Goal: Task Accomplishment & Management: Use online tool/utility

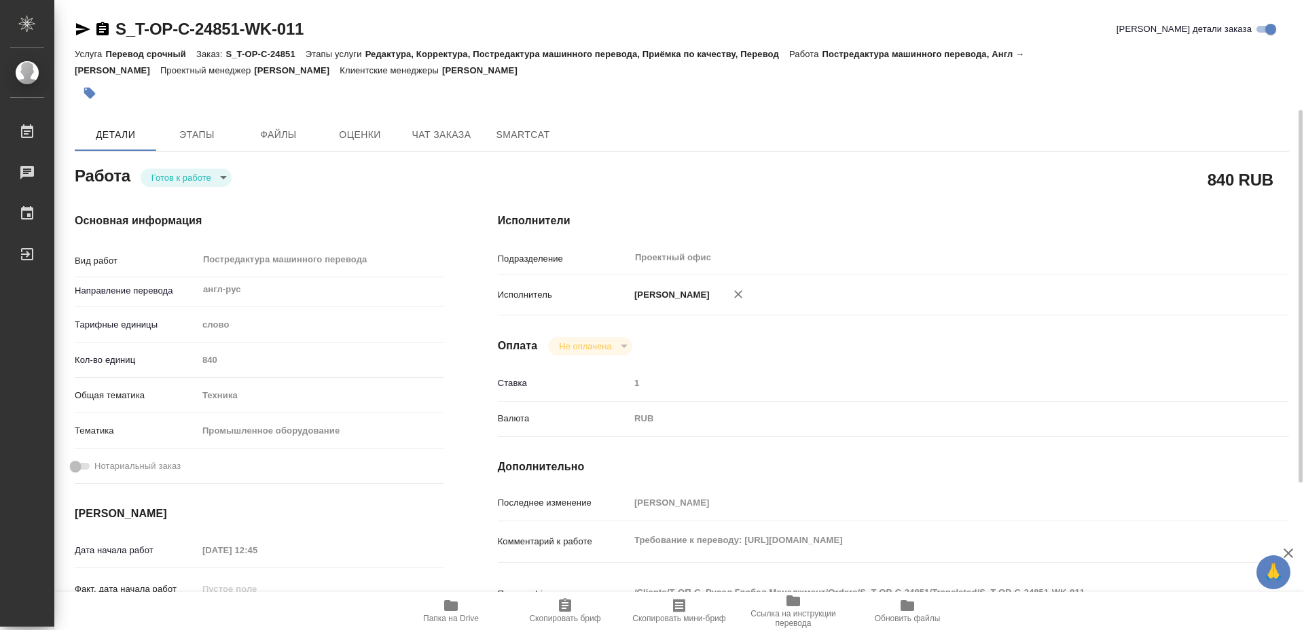
scroll to position [69, 0]
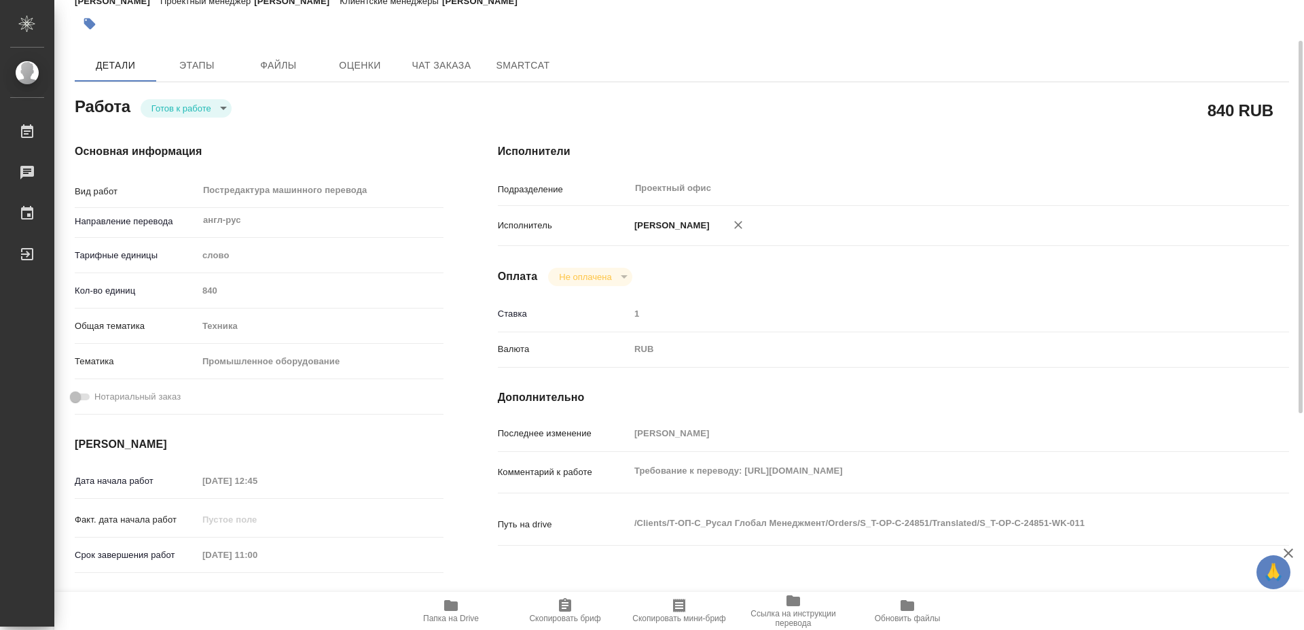
click at [446, 615] on span "Папка на Drive" at bounding box center [451, 618] width 56 height 10
click at [189, 107] on body "🙏 .cls-1 fill:#fff; AWATERA [PERSON_NAME] 0 Чаты График Выйти S_T-OP-C-24851-WK…" at bounding box center [652, 315] width 1304 height 630
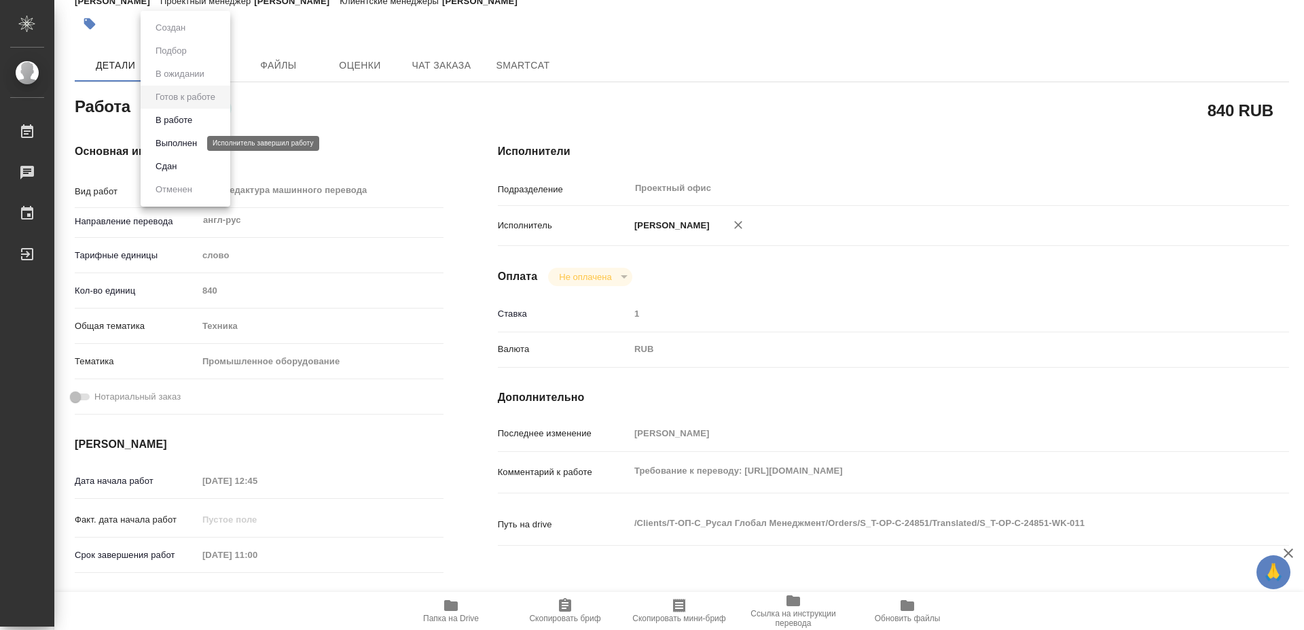
click at [195, 141] on button "Выполнен" at bounding box center [176, 143] width 50 height 15
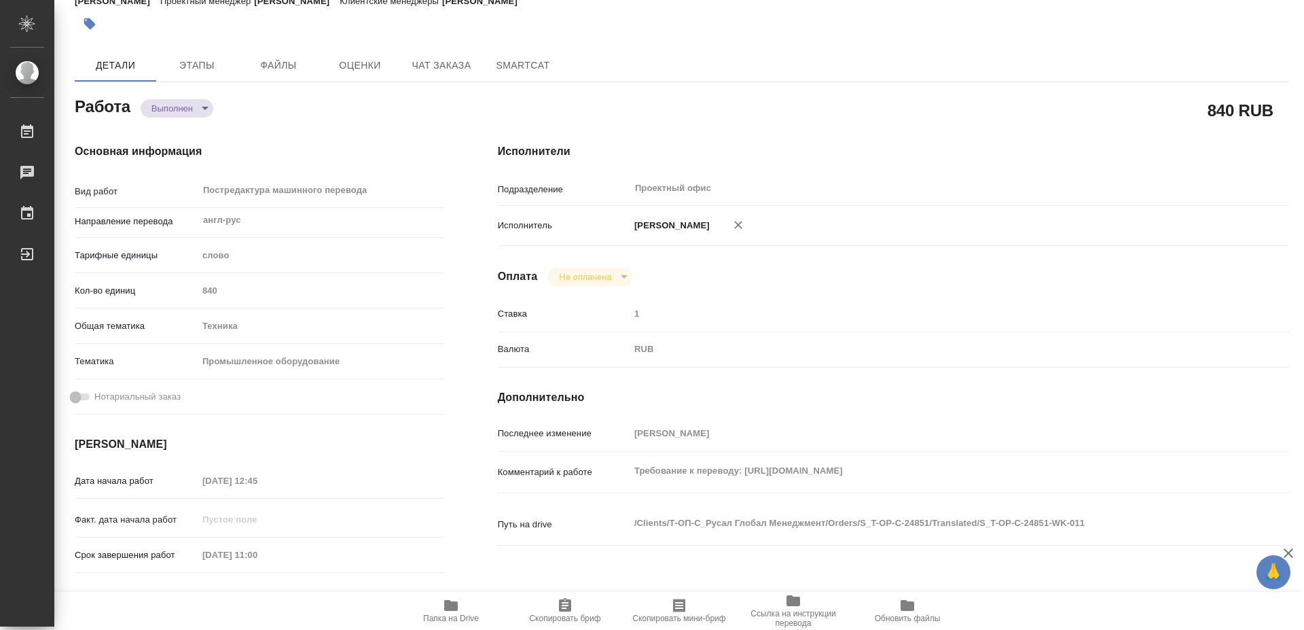
type textarea "x"
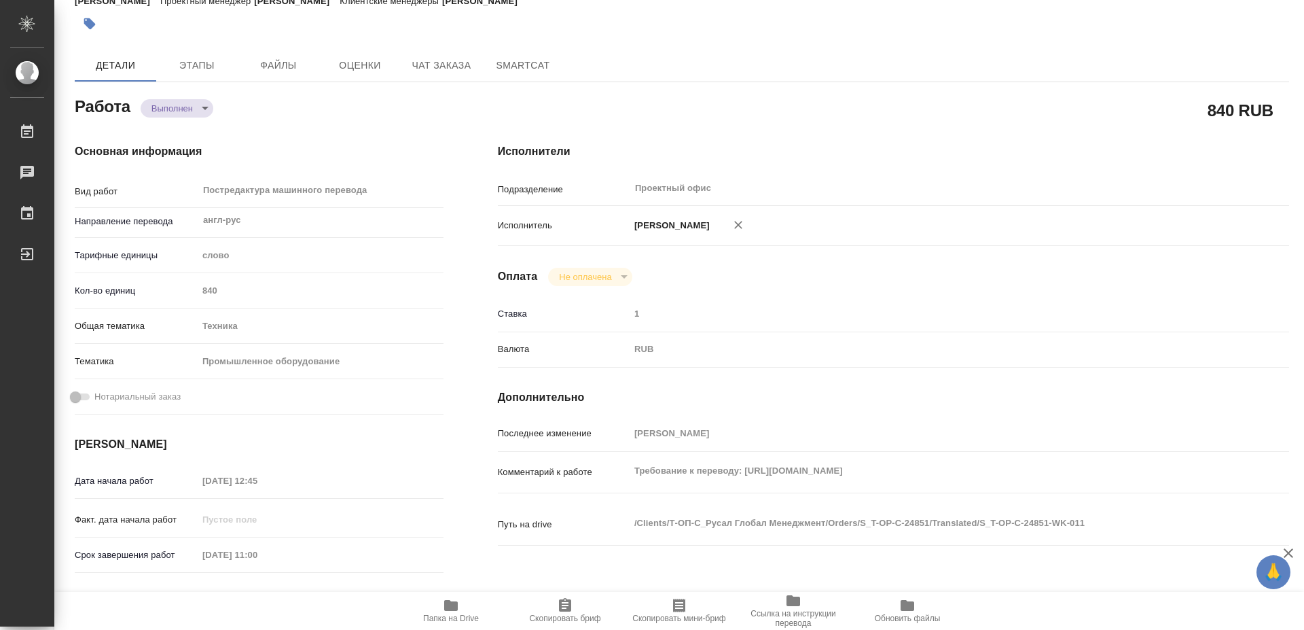
type textarea "x"
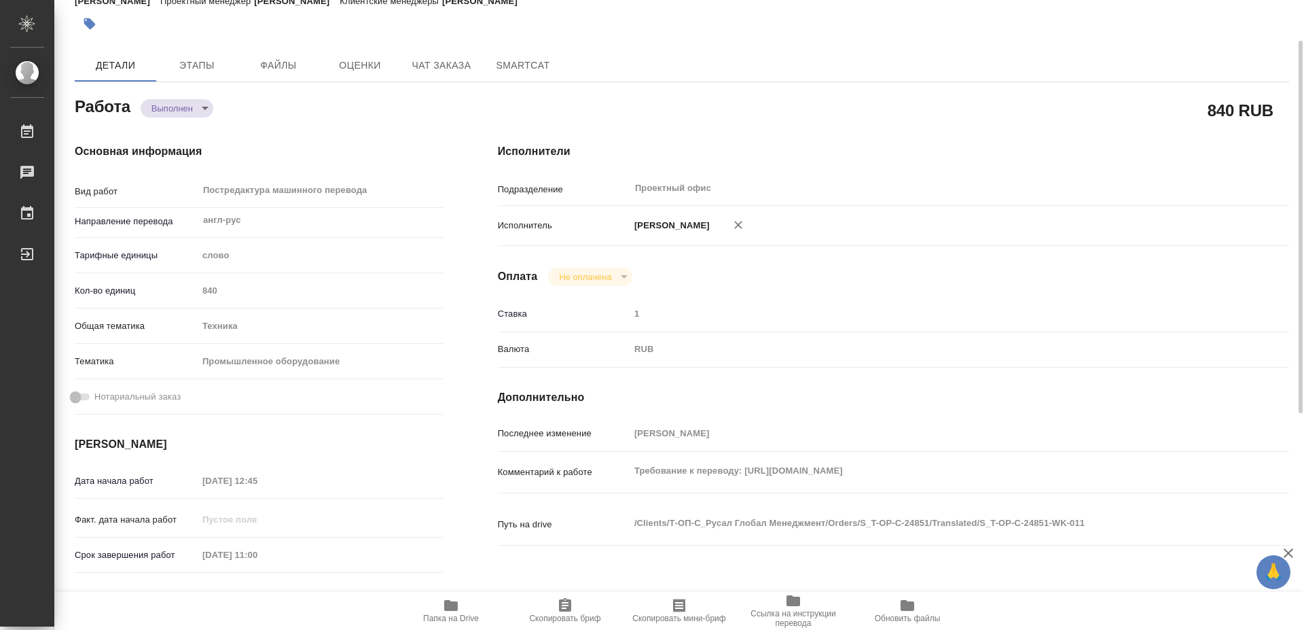
type textarea "x"
